Goal: Information Seeking & Learning: Check status

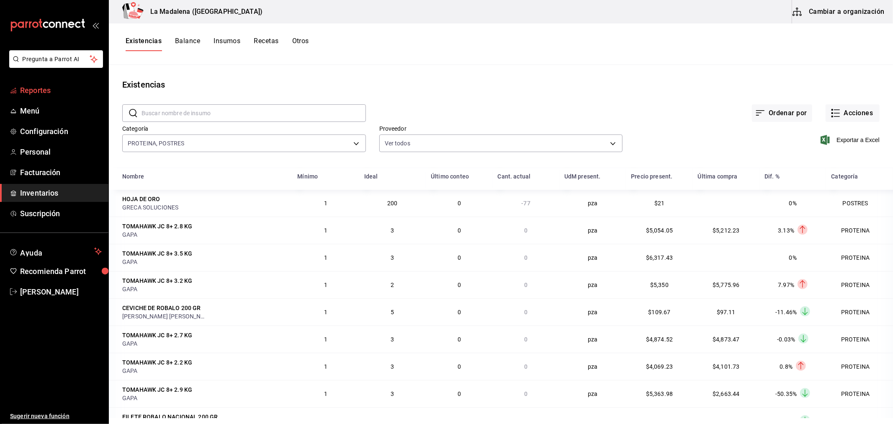
click at [33, 88] on span "Reportes" at bounding box center [61, 90] width 82 height 11
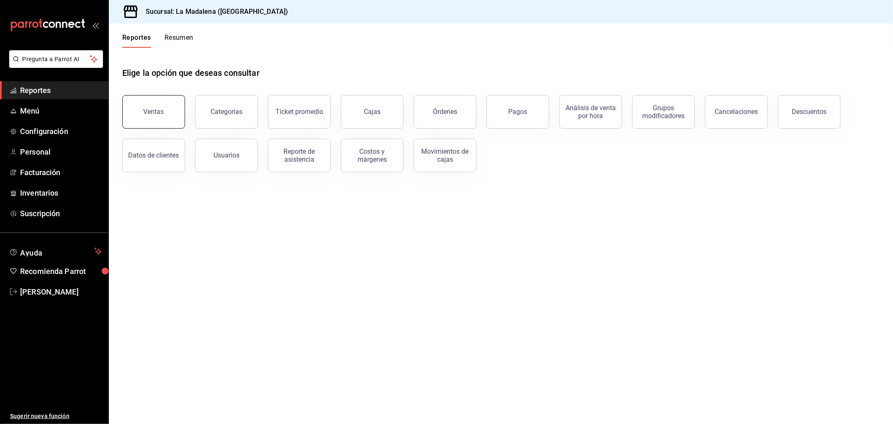
click at [155, 114] on div "Ventas" at bounding box center [154, 112] width 21 height 8
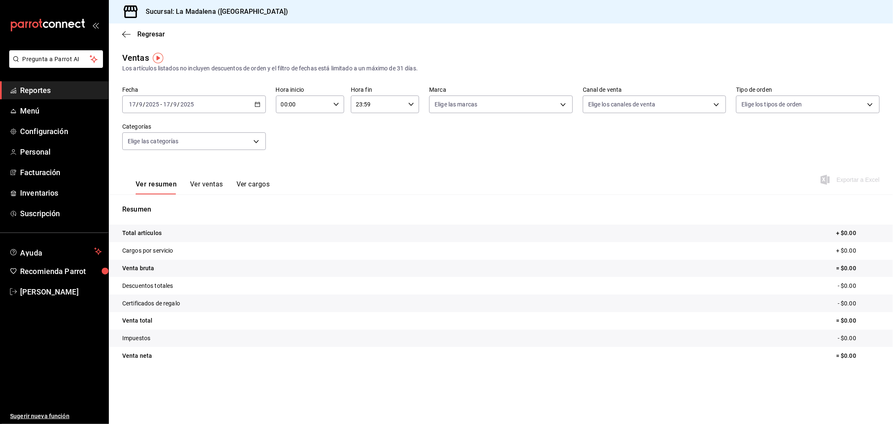
click at [237, 105] on div "[DATE] [DATE] - [DATE] [DATE]" at bounding box center [194, 104] width 144 height 18
click at [172, 204] on span "Rango de fechas" at bounding box center [161, 205] width 65 height 9
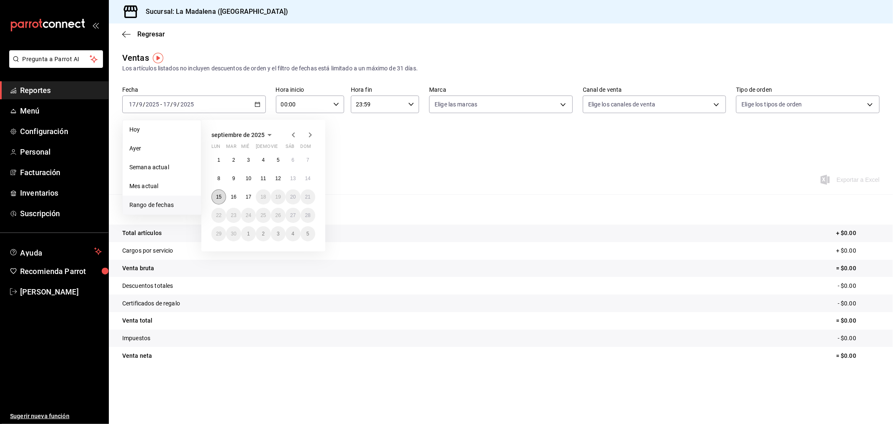
click at [218, 198] on abbr "15" at bounding box center [218, 197] width 5 height 6
click at [233, 195] on abbr "16" at bounding box center [233, 197] width 5 height 6
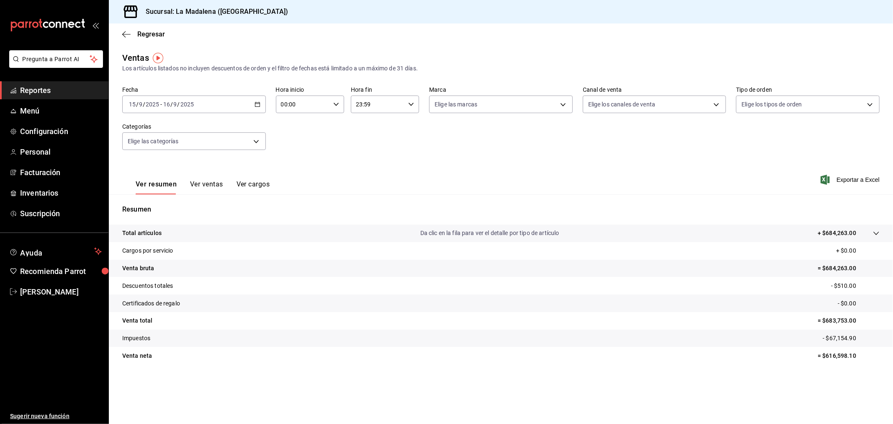
click at [316, 100] on input "00:00" at bounding box center [303, 104] width 54 height 17
click at [292, 139] on span "10" at bounding box center [293, 141] width 21 height 7
type input "10:00"
click at [383, 105] on div at bounding box center [446, 212] width 893 height 424
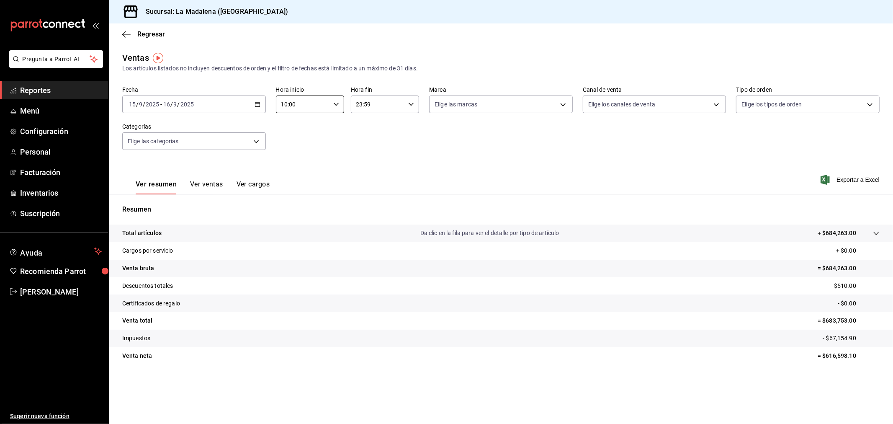
click at [381, 102] on input "23:59" at bounding box center [378, 104] width 54 height 17
click at [365, 161] on span "04" at bounding box center [368, 160] width 21 height 7
type input "04:59"
click at [501, 151] on div at bounding box center [446, 212] width 893 height 424
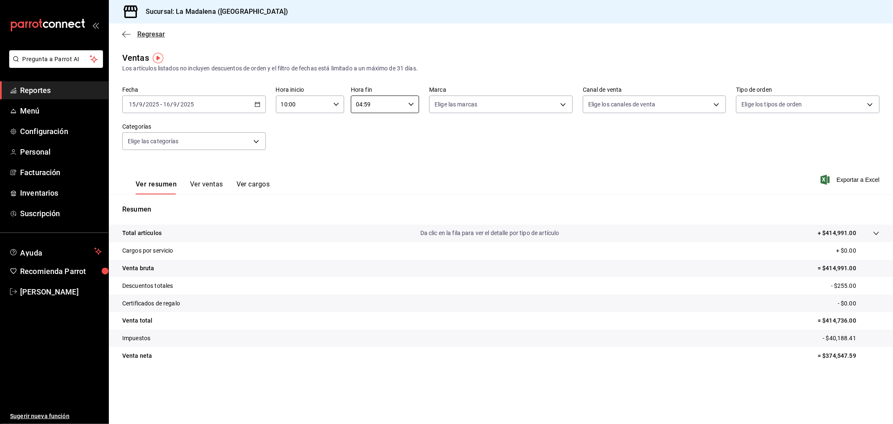
click at [157, 35] on span "Regresar" at bounding box center [151, 34] width 28 height 8
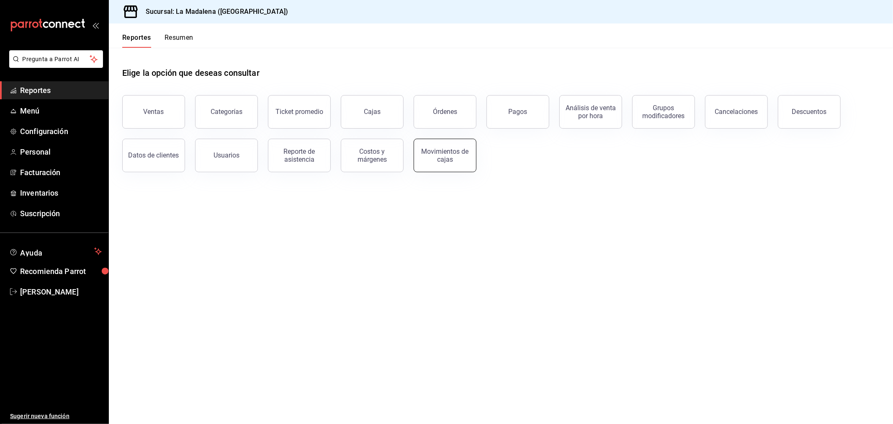
click at [450, 153] on div "Movimientos de cajas" at bounding box center [445, 155] width 52 height 16
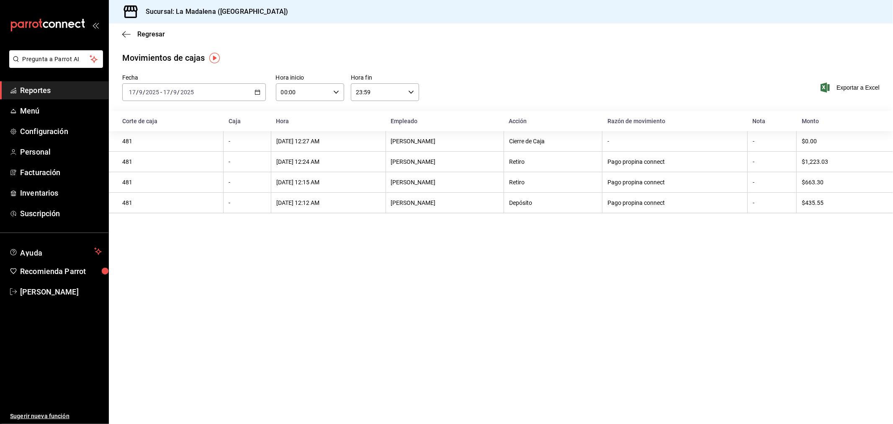
click at [232, 87] on div "[DATE] [DATE] - [DATE] [DATE]" at bounding box center [194, 92] width 144 height 18
click at [142, 208] on span "Rango de fechas" at bounding box center [161, 211] width 65 height 9
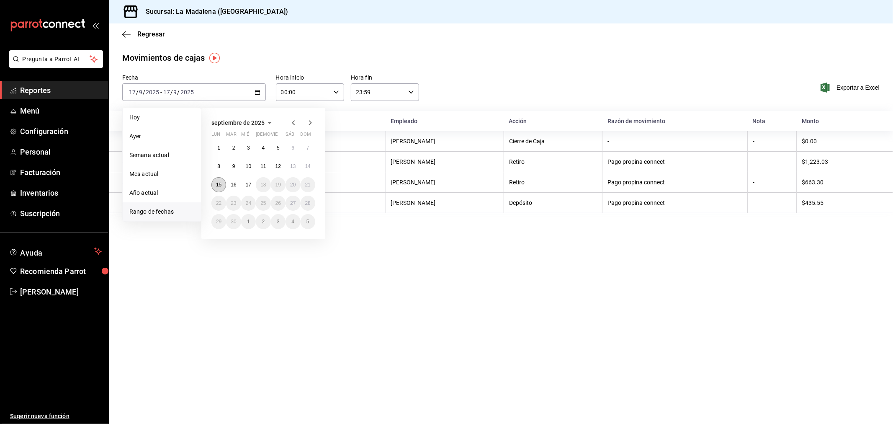
click at [221, 186] on abbr "15" at bounding box center [218, 185] width 5 height 6
click at [233, 183] on abbr "16" at bounding box center [233, 185] width 5 height 6
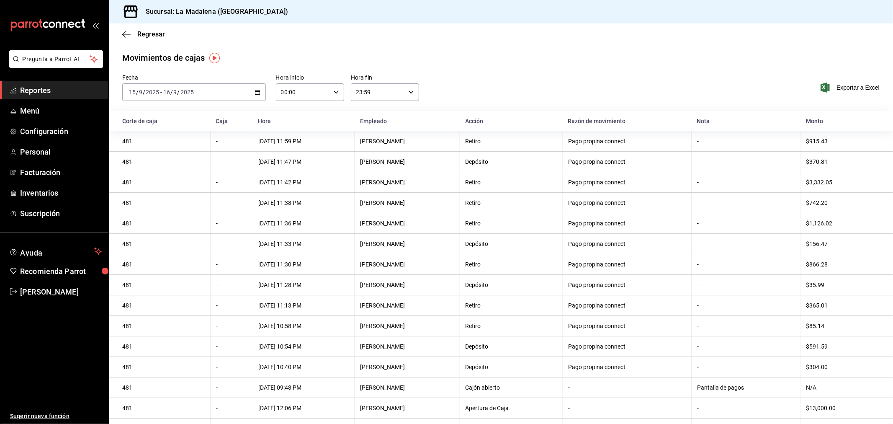
click at [316, 89] on input "00:00" at bounding box center [303, 92] width 54 height 17
click at [290, 122] on button "10" at bounding box center [291, 129] width 31 height 17
type input "10:00"
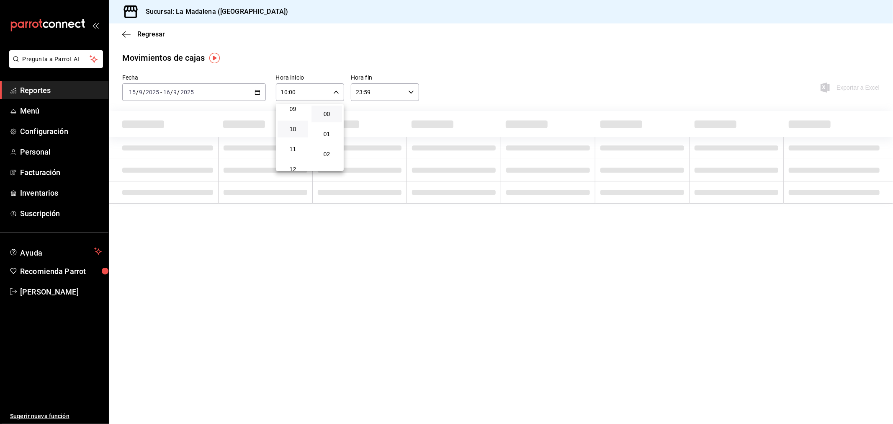
click at [387, 91] on div at bounding box center [446, 212] width 893 height 424
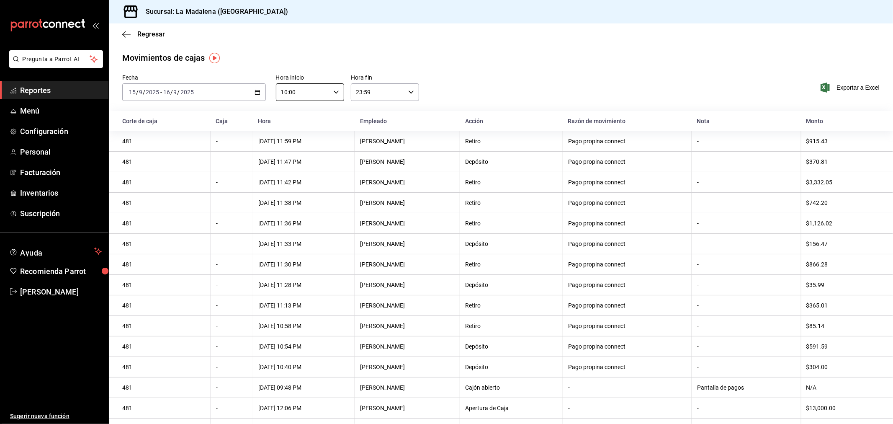
click at [387, 94] on input "23:59" at bounding box center [378, 92] width 54 height 17
click at [360, 152] on span "04" at bounding box center [365, 155] width 21 height 7
type input "04:59"
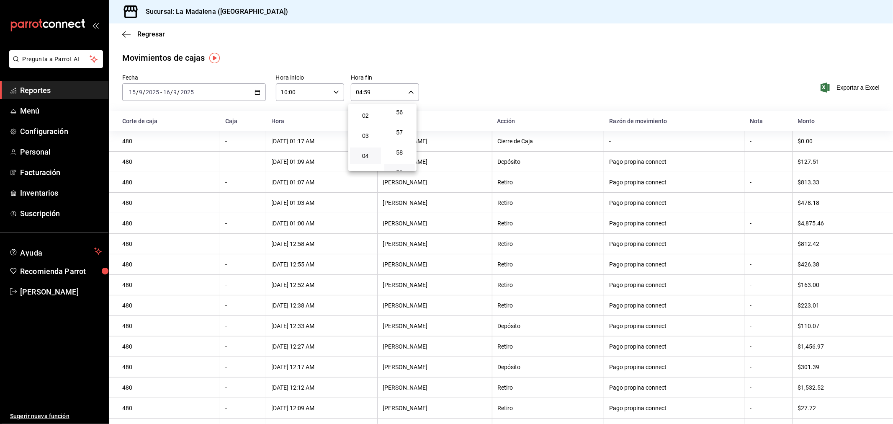
click at [467, 66] on div at bounding box center [446, 212] width 893 height 424
